Goal: Transaction & Acquisition: Book appointment/travel/reservation

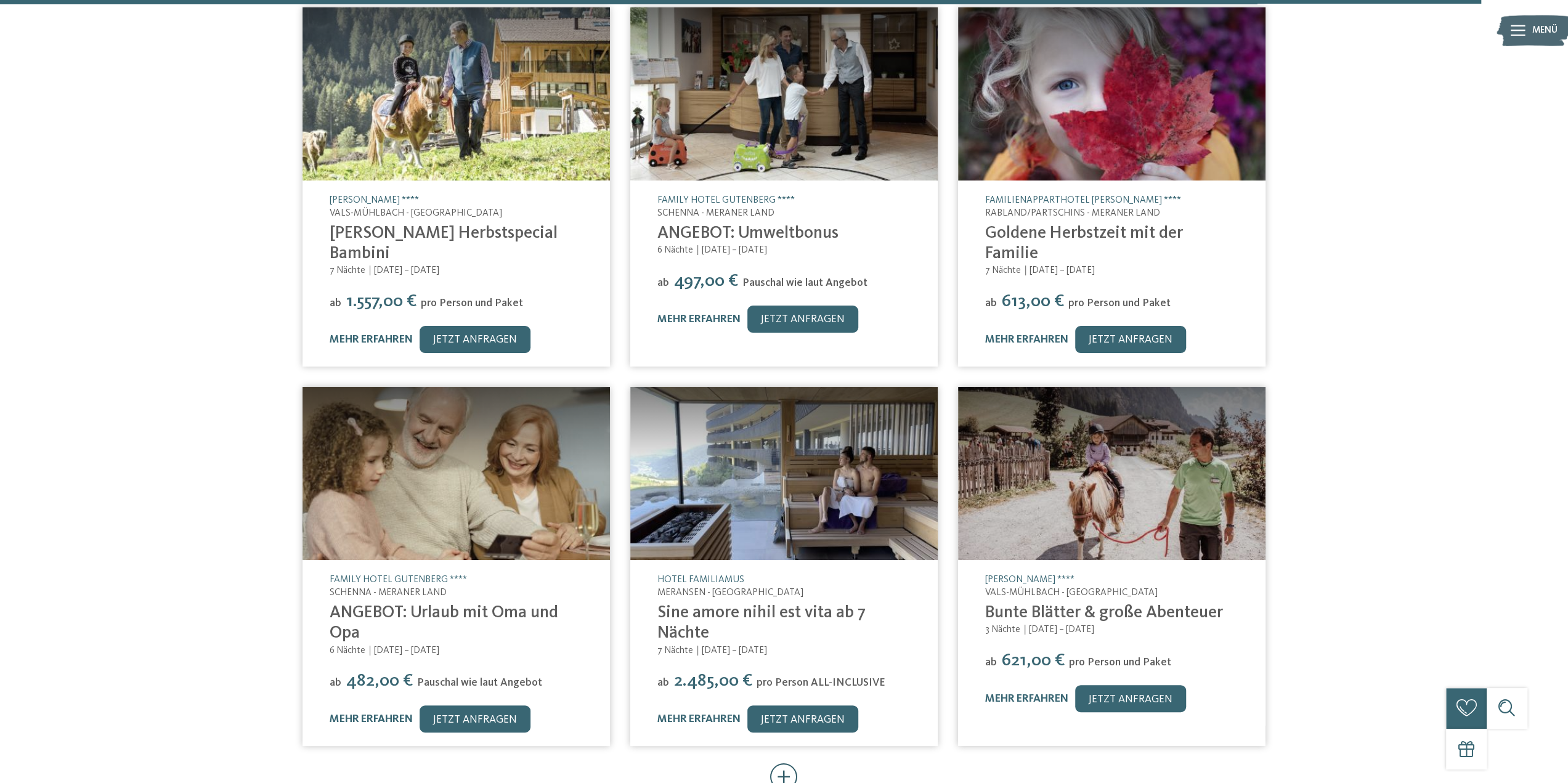
click at [790, 764] on icon at bounding box center [784, 777] width 28 height 27
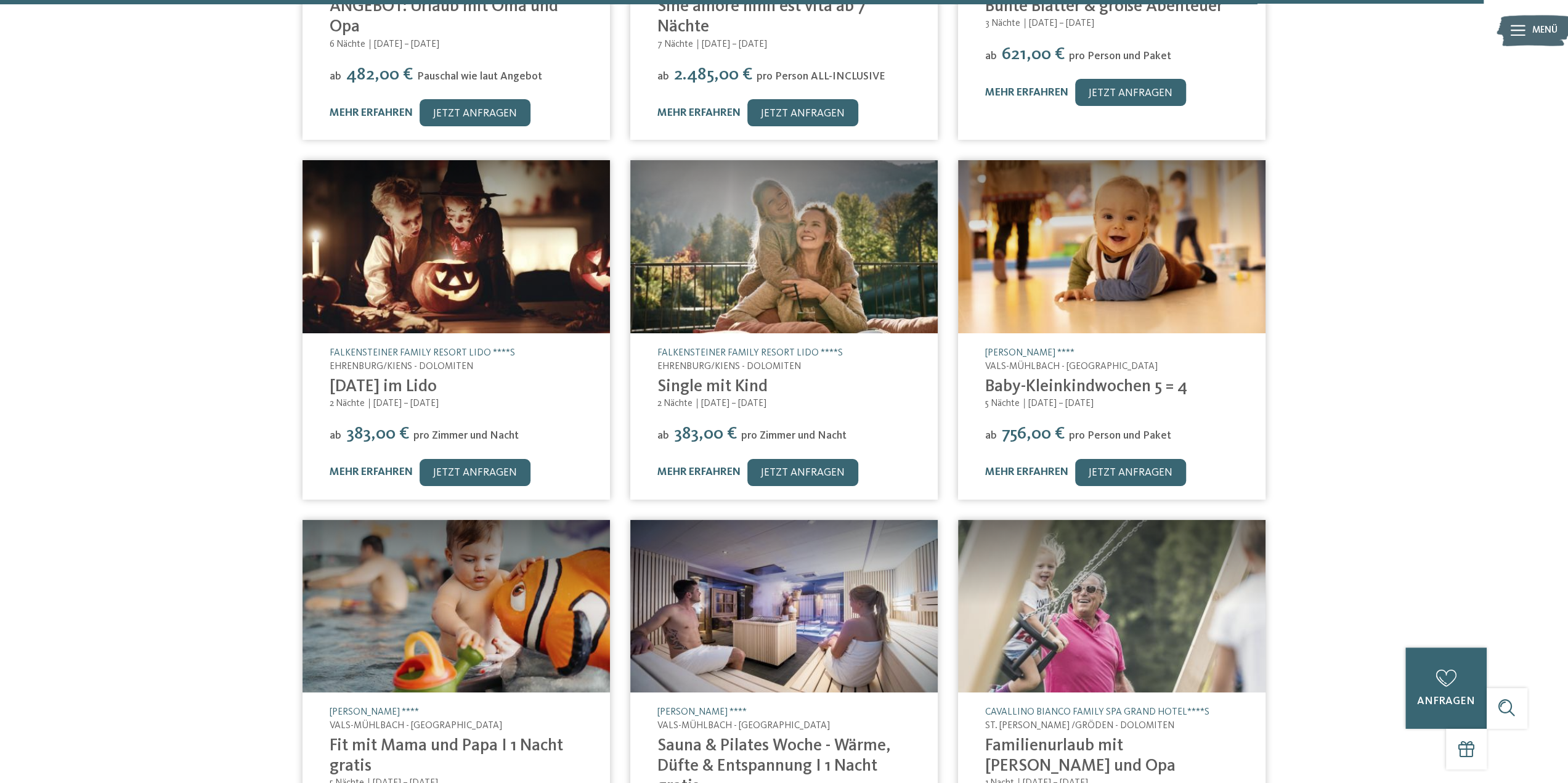
scroll to position [10782, 0]
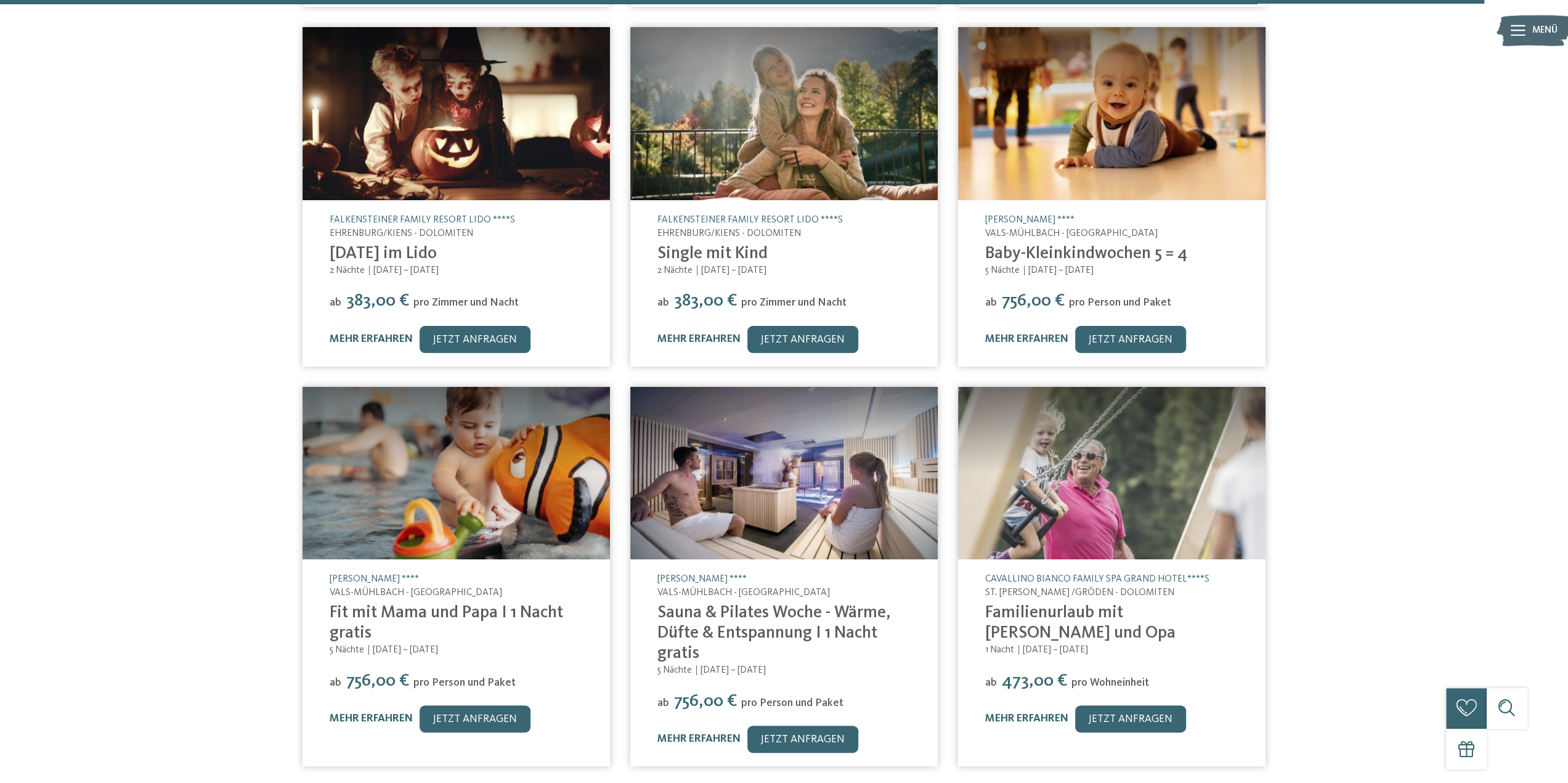
click at [789, 782] on icon at bounding box center [784, 797] width 28 height 27
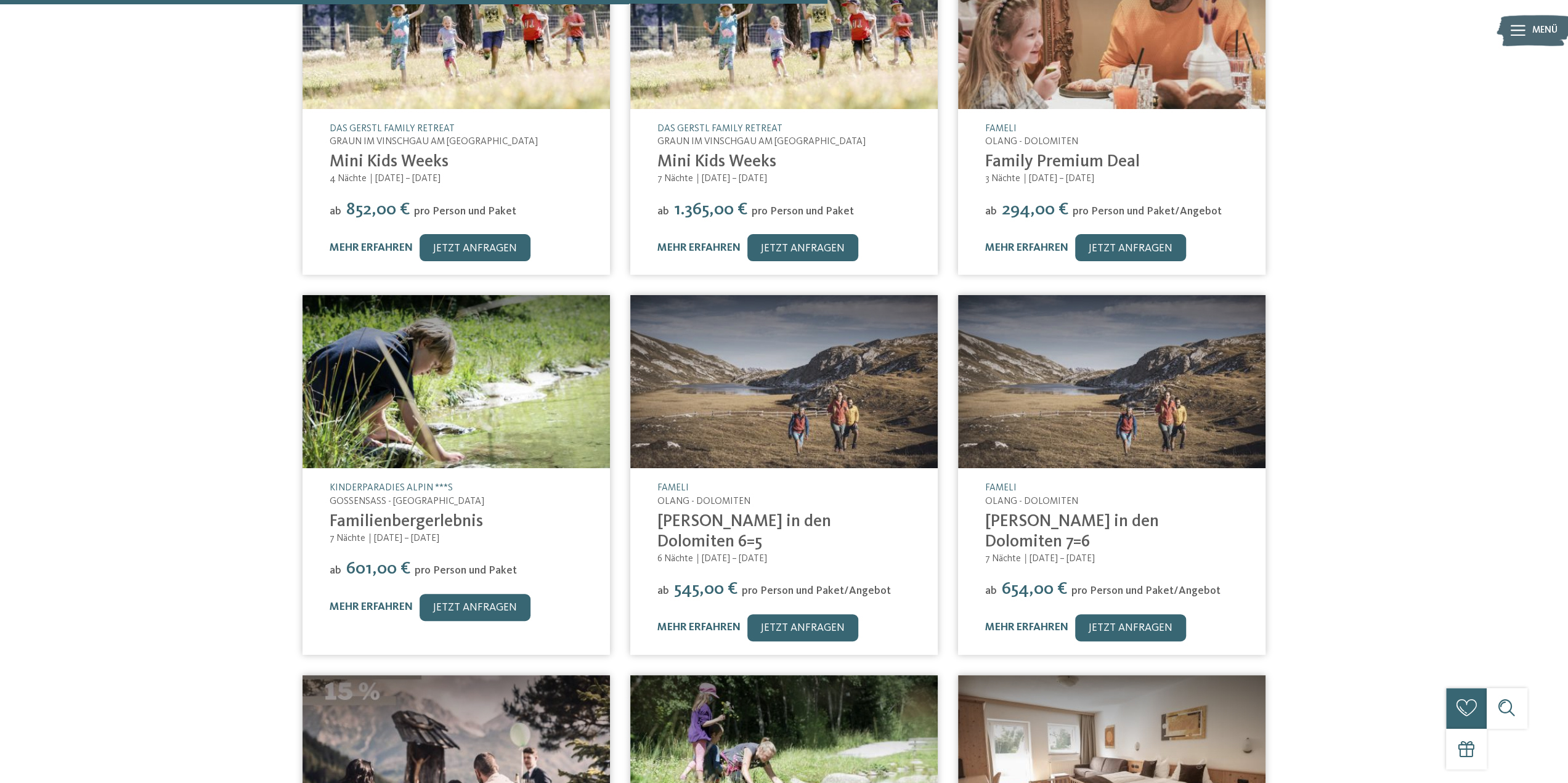
scroll to position [5976, 0]
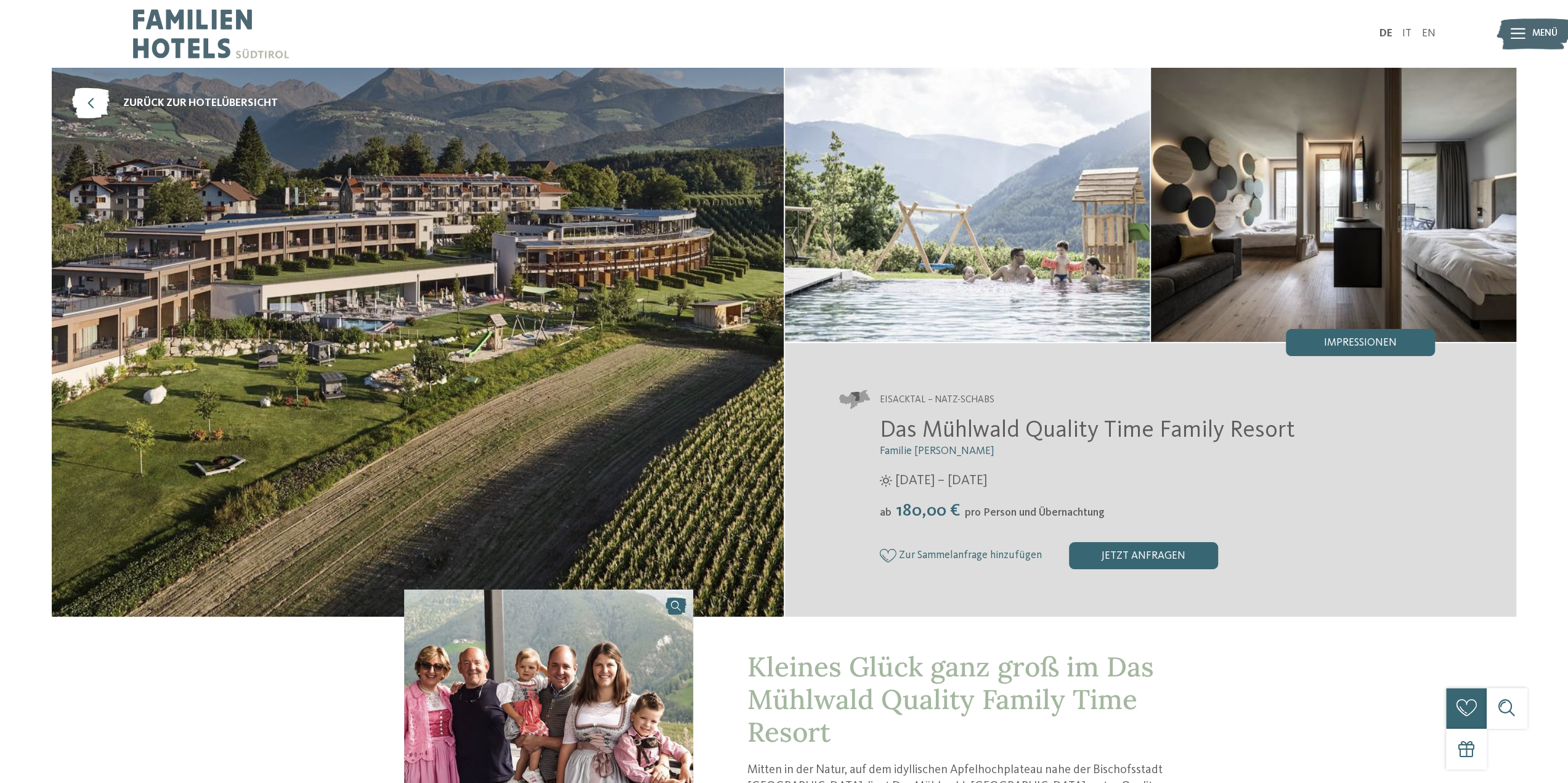
click at [1527, 33] on img at bounding box center [1534, 34] width 74 height 38
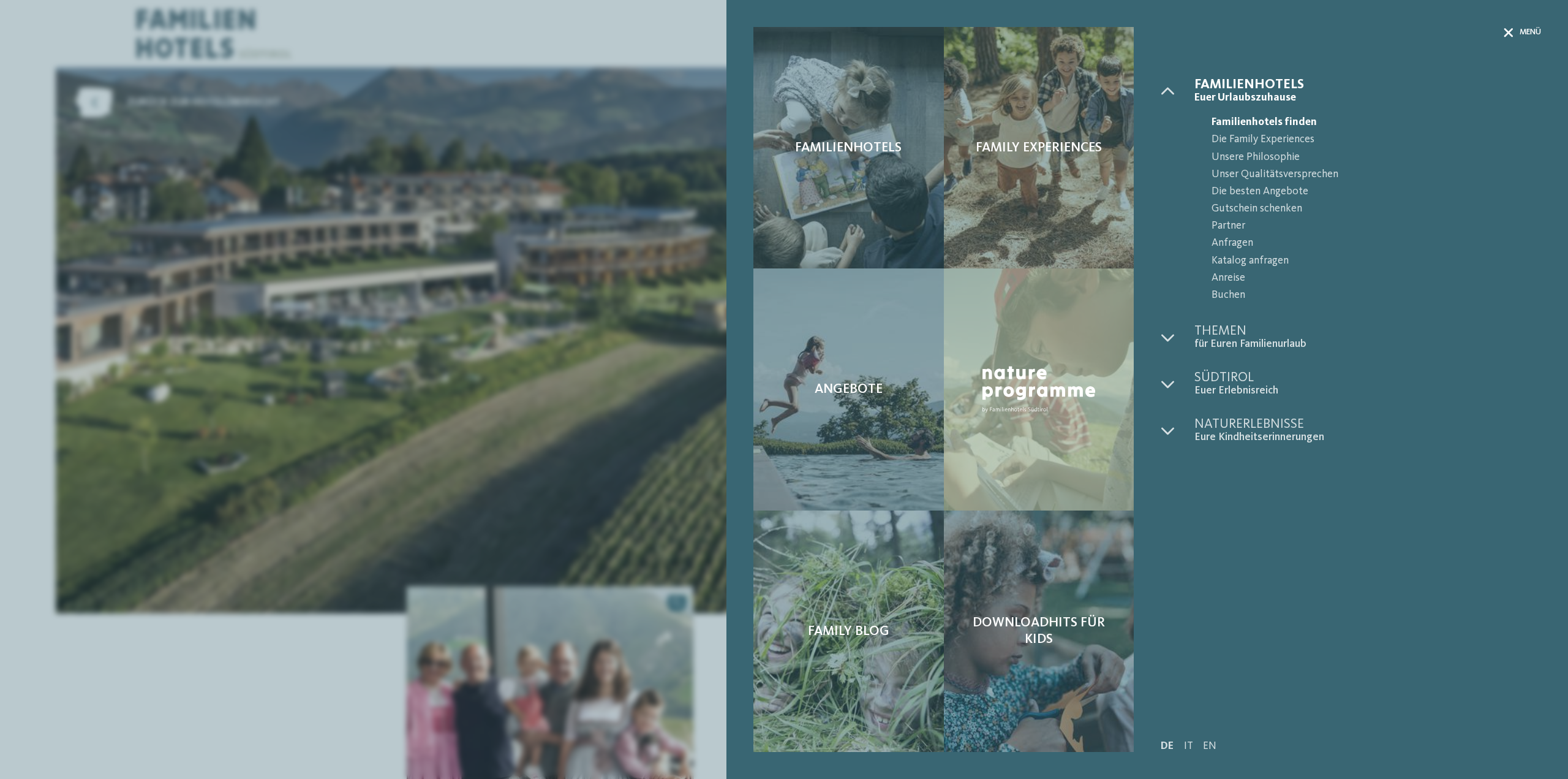
click at [1507, 35] on icon at bounding box center [1508, 33] width 9 height 9
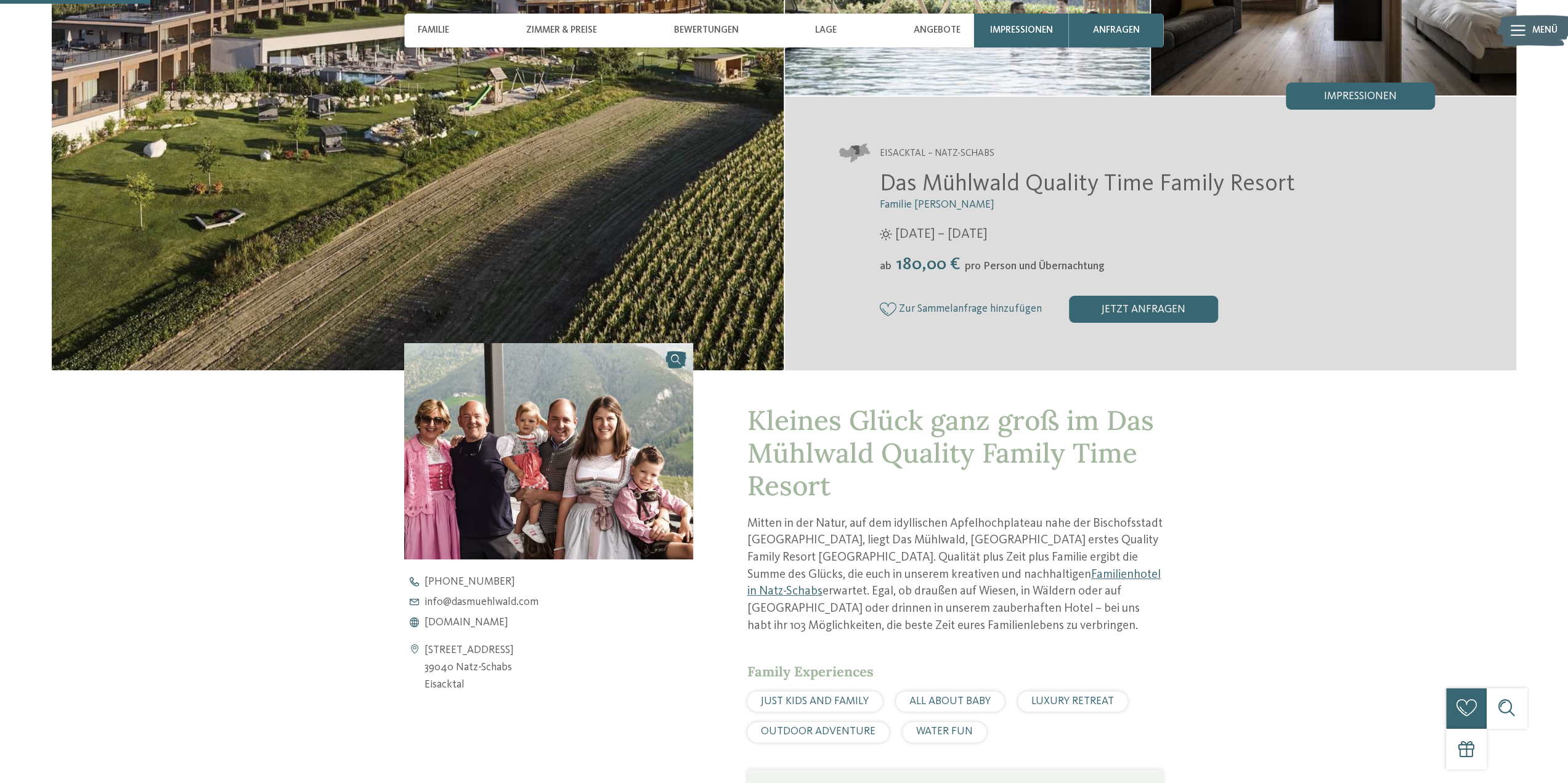
scroll to position [493, 0]
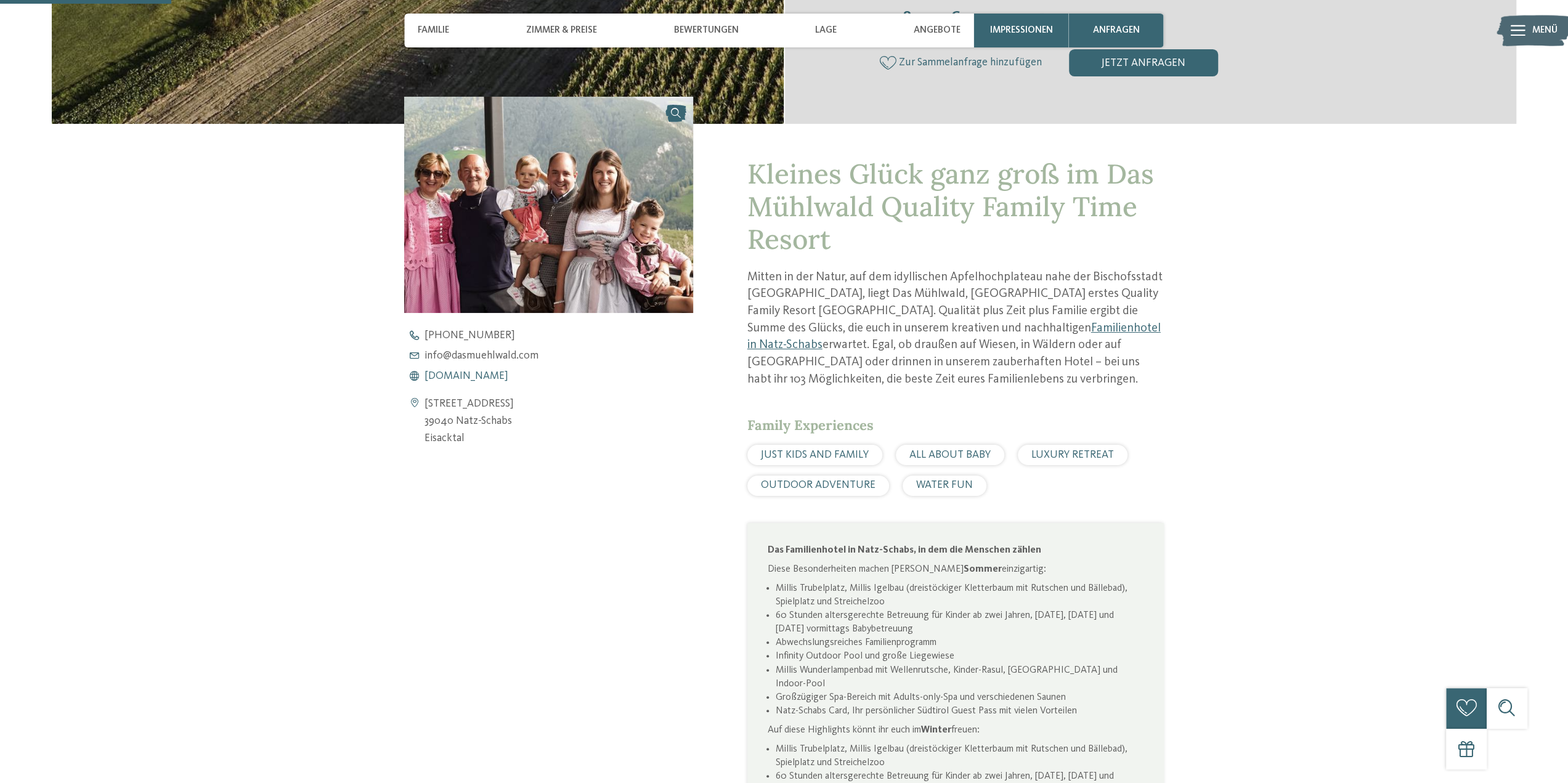
click at [498, 377] on span "www.dasmuehlwald.com" at bounding box center [467, 376] width 84 height 11
